Goal: Information Seeking & Learning: Compare options

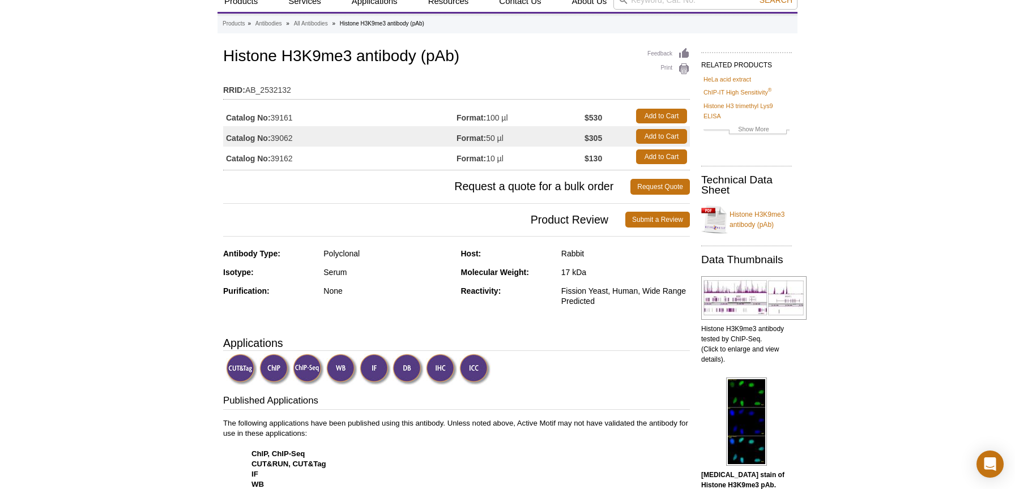
scroll to position [4, 0]
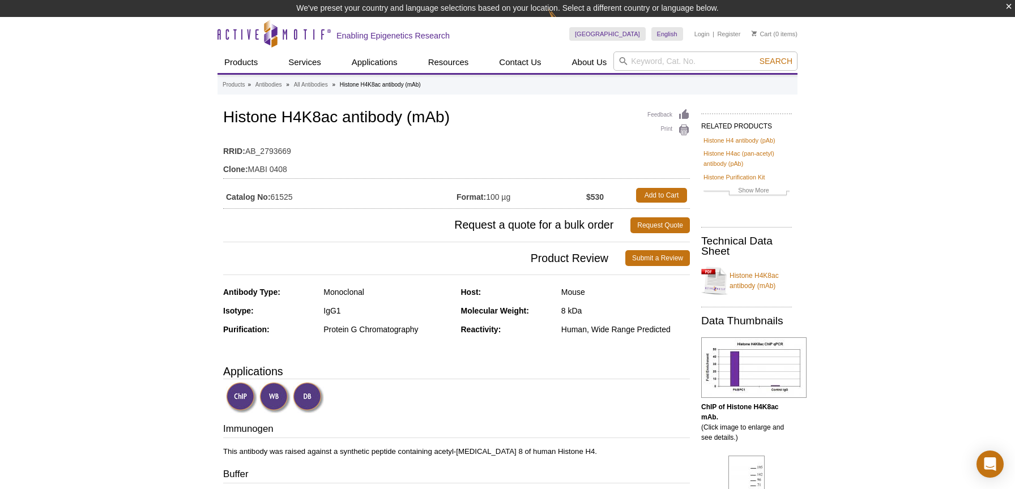
drag, startPoint x: 332, startPoint y: 291, endPoint x: 339, endPoint y: 292, distance: 7.0
click at [332, 291] on div "Monoclonal" at bounding box center [387, 292] width 129 height 10
